Goal: Transaction & Acquisition: Book appointment/travel/reservation

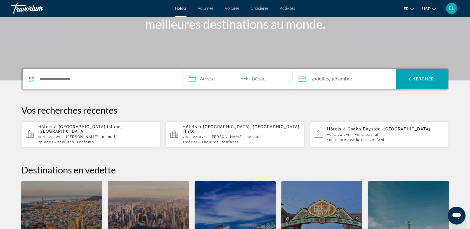
scroll to position [87, 0]
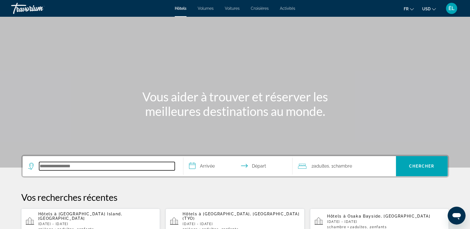
click at [63, 170] on input "Rechercher une destination hôtelière" at bounding box center [107, 166] width 136 height 8
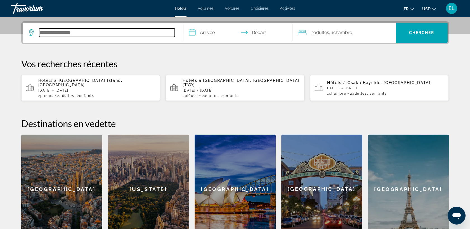
scroll to position [137, 0]
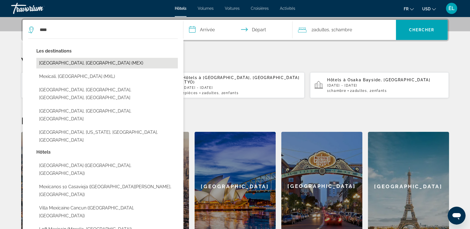
click at [67, 64] on button "[GEOGRAPHIC_DATA], [GEOGRAPHIC_DATA] (MEX)" at bounding box center [107, 63] width 142 height 11
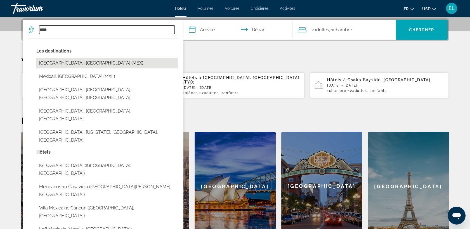
type input "**********"
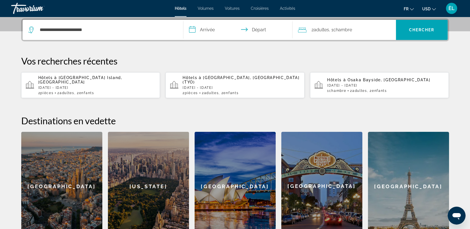
click at [211, 30] on input "**********" at bounding box center [239, 31] width 111 height 22
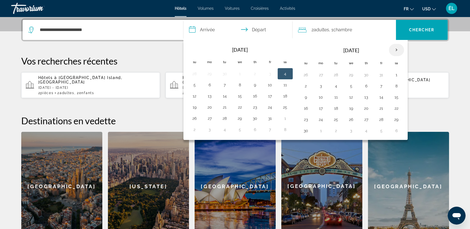
click at [396, 50] on th "Next month" at bounding box center [396, 50] width 15 height 12
click at [381, 97] on button "13" at bounding box center [381, 97] width 9 height 8
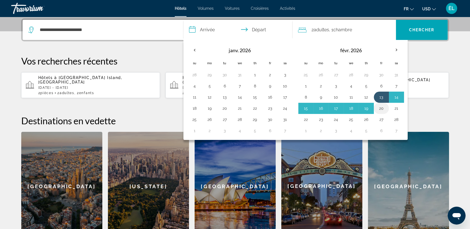
click at [379, 106] on button "20" at bounding box center [381, 109] width 9 height 8
type input "**********"
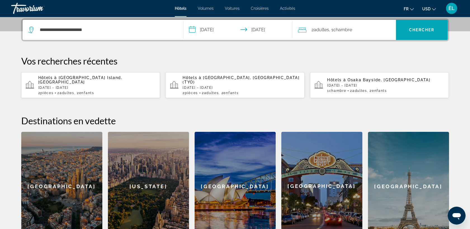
click at [331, 31] on font ", 1" at bounding box center [331, 29] width 4 height 5
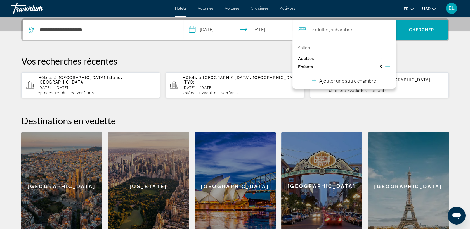
click at [376, 57] on icon "Décrément des adultes" at bounding box center [375, 58] width 5 height 5
click at [389, 66] on icon "Augmenter les enfants" at bounding box center [388, 66] width 5 height 7
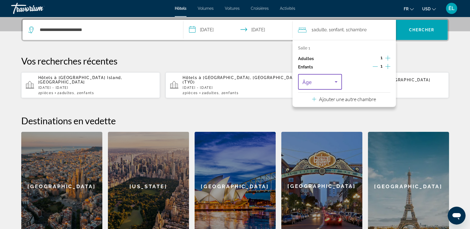
click at [327, 81] on span "Voyageurs : 1 adulte, 1 enfant" at bounding box center [319, 82] width 32 height 7
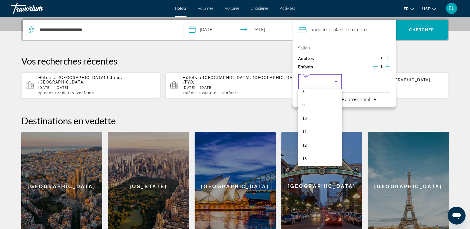
scroll to position [115, 0]
click at [308, 160] on mat-option "13" at bounding box center [320, 157] width 44 height 13
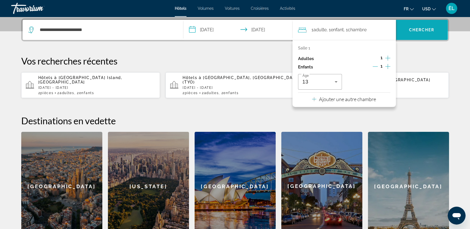
click at [426, 30] on span "Chercher" at bounding box center [421, 30] width 25 height 4
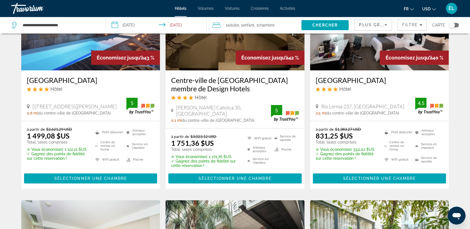
scroll to position [302, 0]
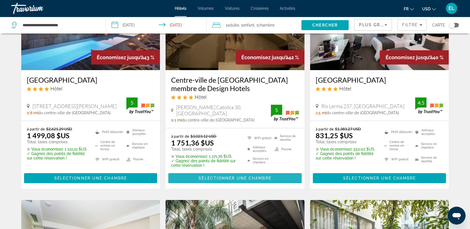
click at [240, 176] on span "Sélectionner une chambre" at bounding box center [235, 178] width 73 height 4
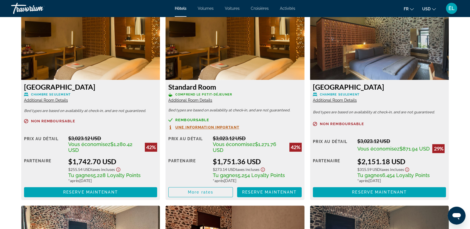
scroll to position [783, 0]
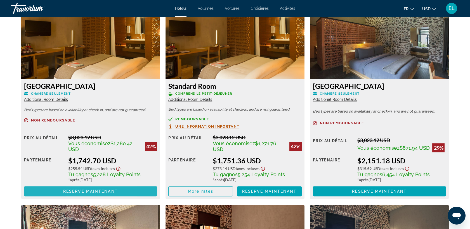
click at [76, 190] on span "Reserve maintenant" at bounding box center [90, 191] width 55 height 4
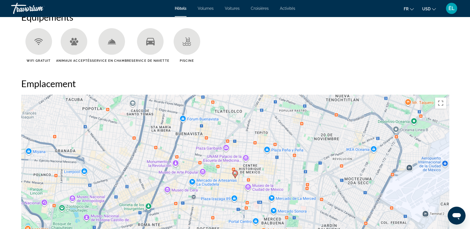
scroll to position [468, 0]
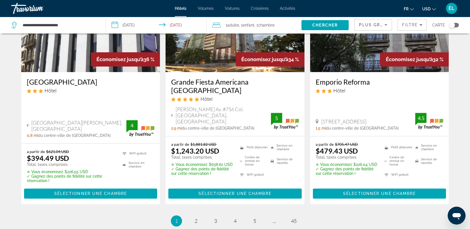
scroll to position [732, 0]
